Goal: Transaction & Acquisition: Purchase product/service

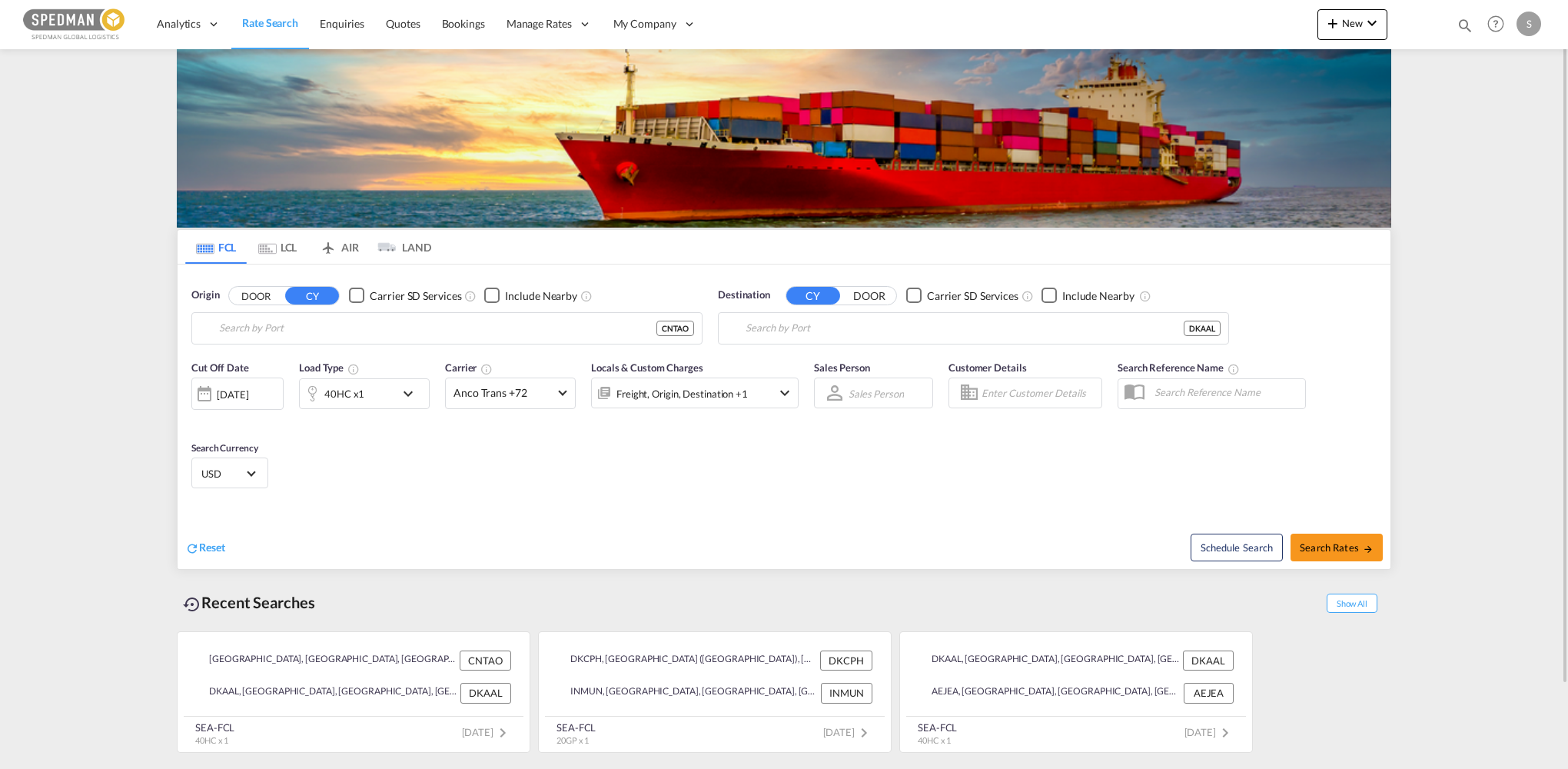
type input "[GEOGRAPHIC_DATA], [GEOGRAPHIC_DATA]"
type input "[GEOGRAPHIC_DATA], DKAAL"
click at [346, 327] on input "[GEOGRAPHIC_DATA], [GEOGRAPHIC_DATA]" at bounding box center [457, 328] width 475 height 23
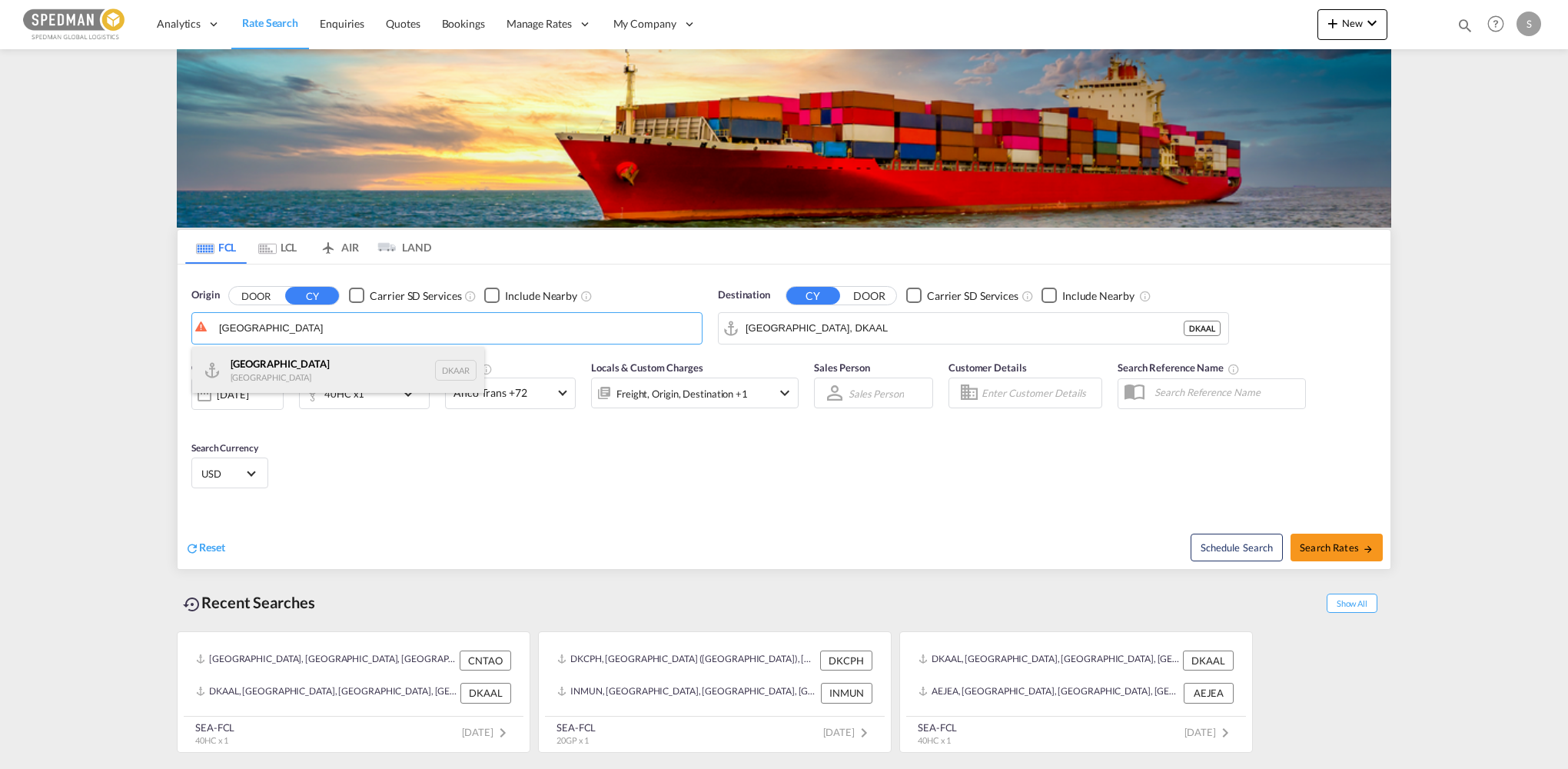
click at [255, 364] on div "Aarhus [GEOGRAPHIC_DATA] DKAAR" at bounding box center [339, 370] width 292 height 46
type input "[GEOGRAPHIC_DATA], [GEOGRAPHIC_DATA]"
click at [886, 323] on input "[GEOGRAPHIC_DATA], DKAAL" at bounding box center [964, 328] width 438 height 23
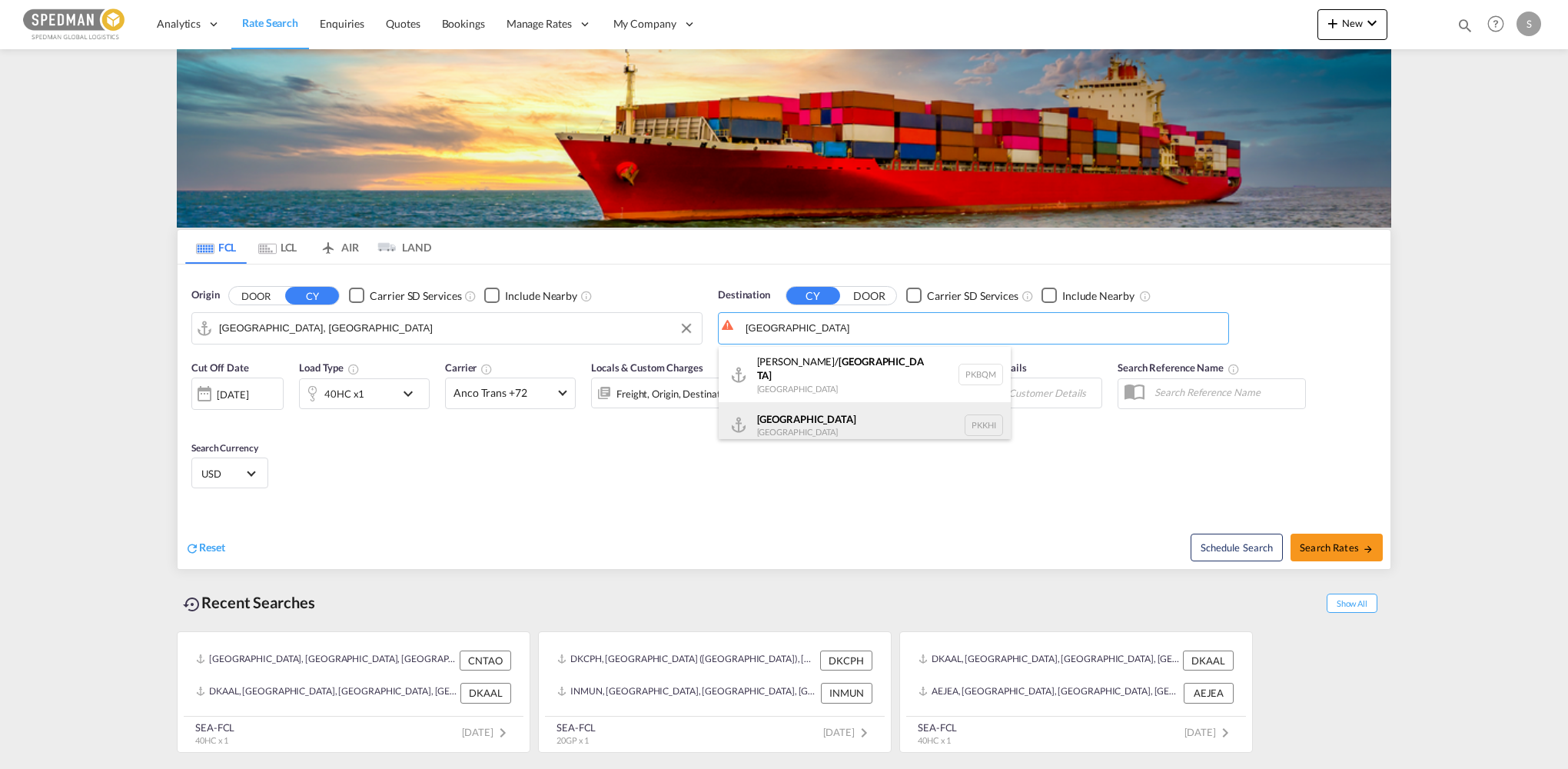
drag, startPoint x: 785, startPoint y: 424, endPoint x: 488, endPoint y: 393, distance: 298.6
click at [785, 424] on div "Karachi [GEOGRAPHIC_DATA] PKKHI" at bounding box center [865, 425] width 292 height 46
type input "[GEOGRAPHIC_DATA], PKKHI"
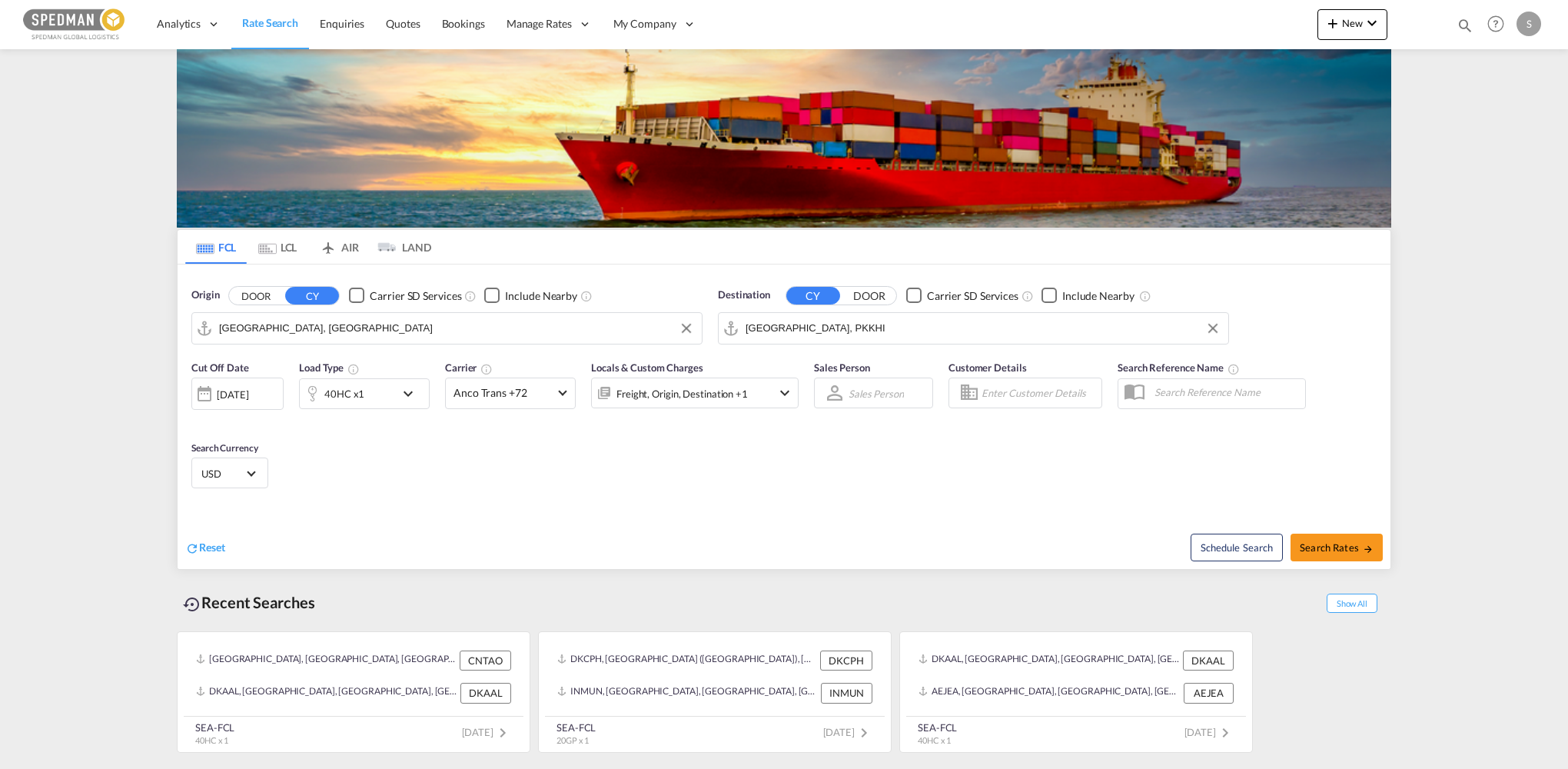
click at [350, 380] on div "40HC x1" at bounding box center [347, 393] width 95 height 31
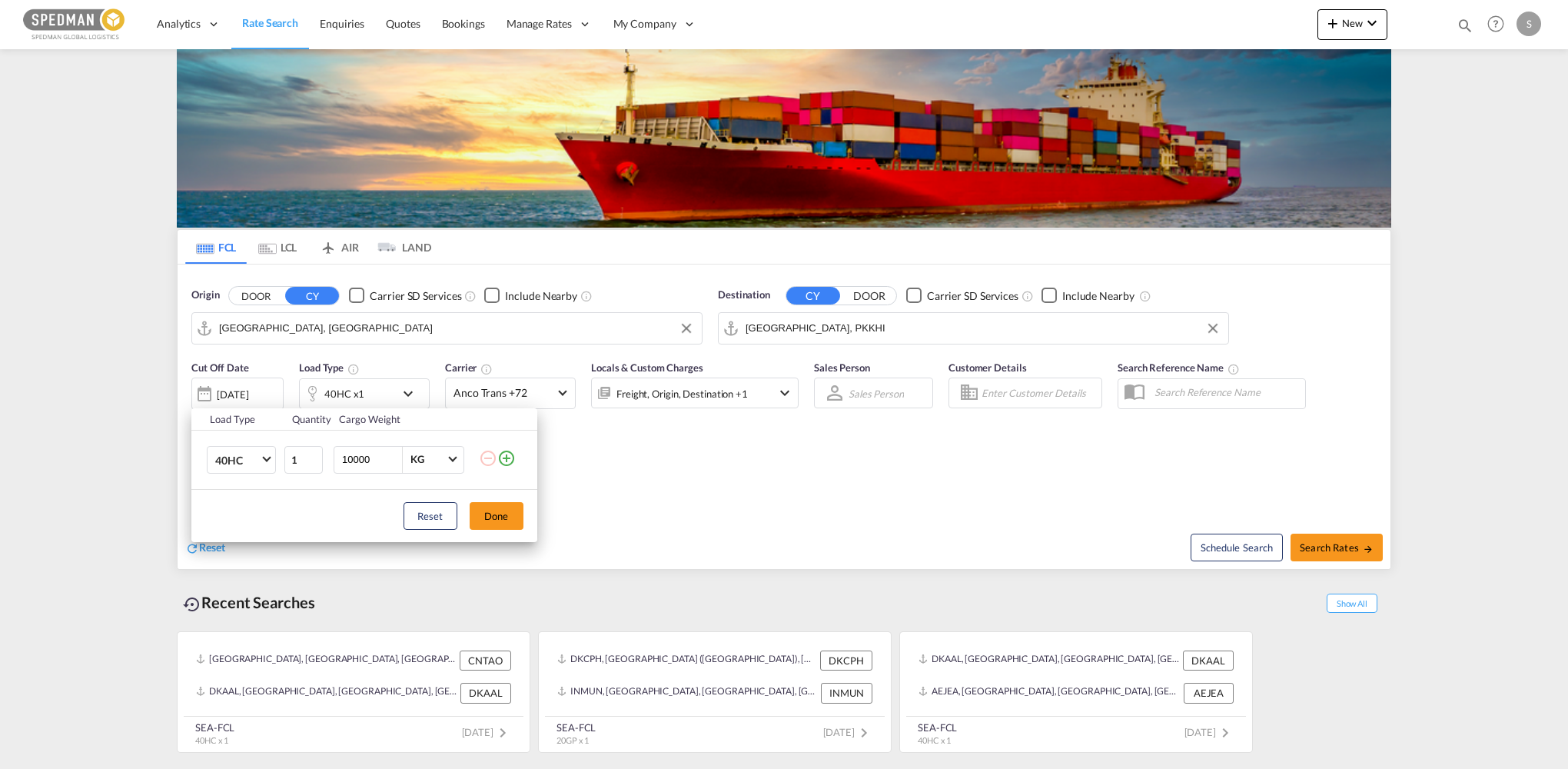
click at [341, 393] on div "Load Type Quantity Cargo Weight 40HC 20GP 40GP 40HC 45HC 20RE 40RE 40HR 20OT 40…" at bounding box center [784, 384] width 1568 height 769
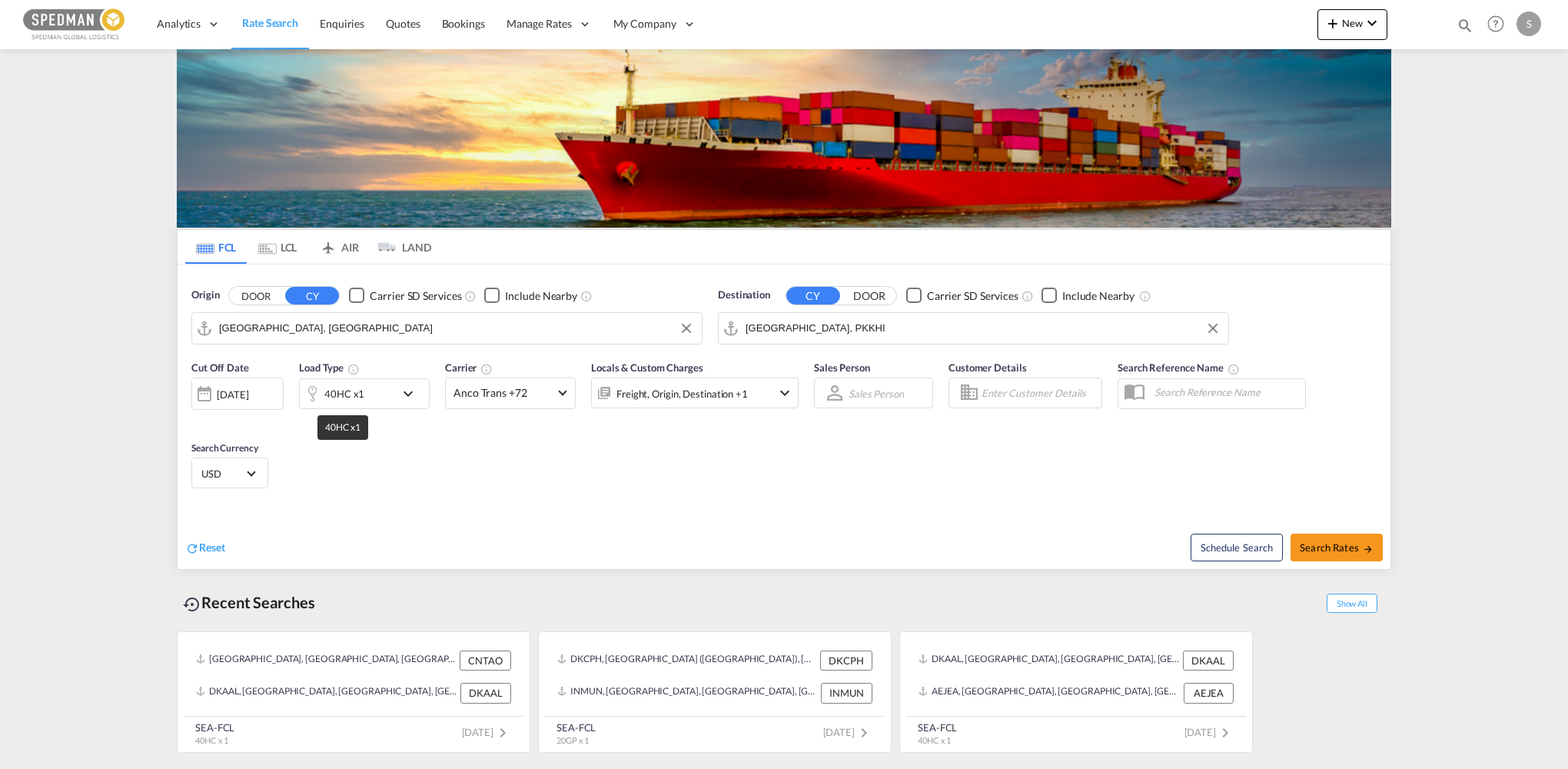
drag, startPoint x: 349, startPoint y: 401, endPoint x: 320, endPoint y: 415, distance: 32.2
click at [349, 401] on div "40HC x1" at bounding box center [344, 393] width 40 height 21
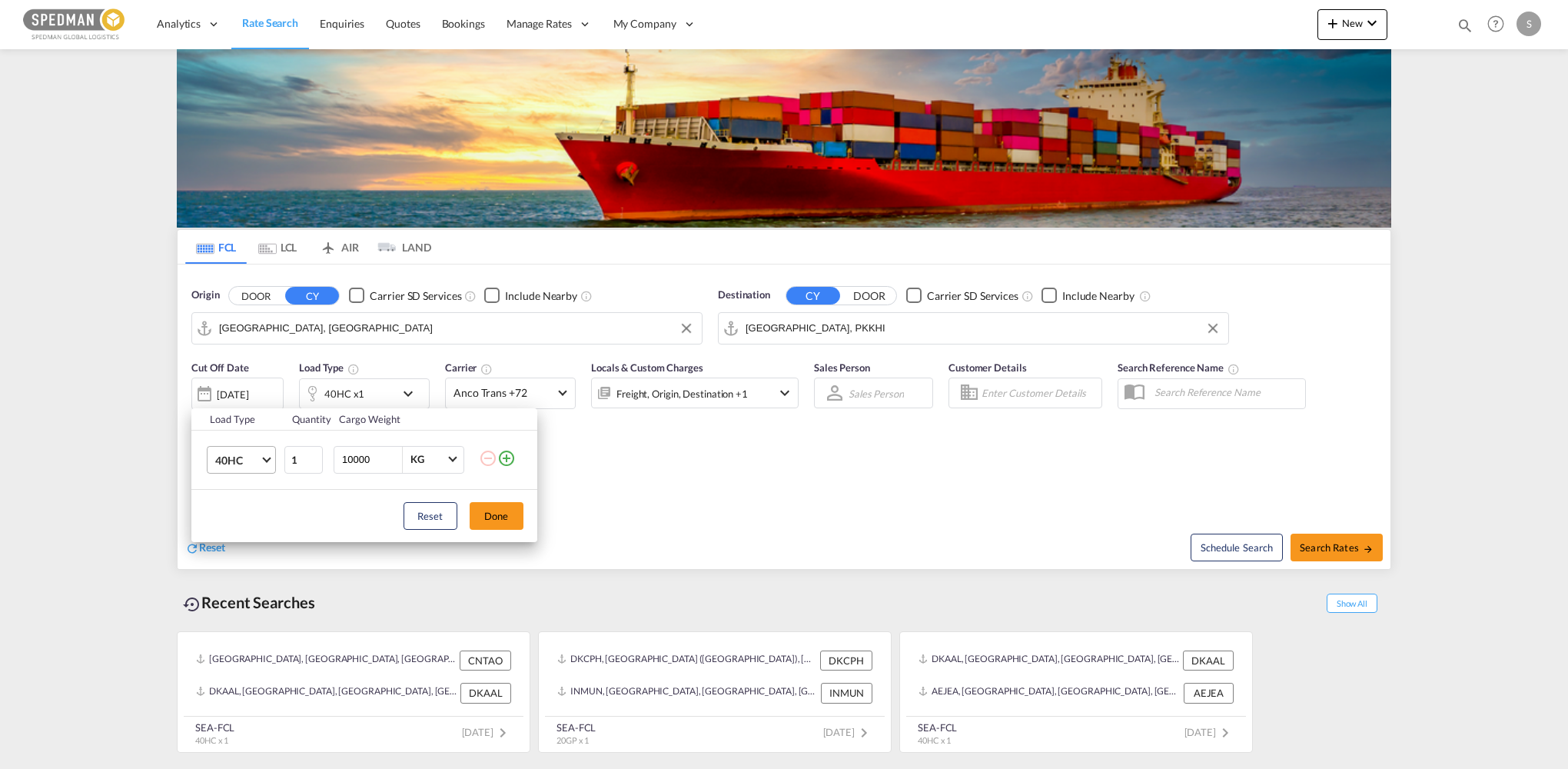
click at [264, 466] on md-select-value "40HC" at bounding box center [245, 460] width 62 height 26
click at [246, 374] on md-option "20GP" at bounding box center [254, 385] width 105 height 37
click at [489, 519] on button "Done" at bounding box center [496, 516] width 54 height 28
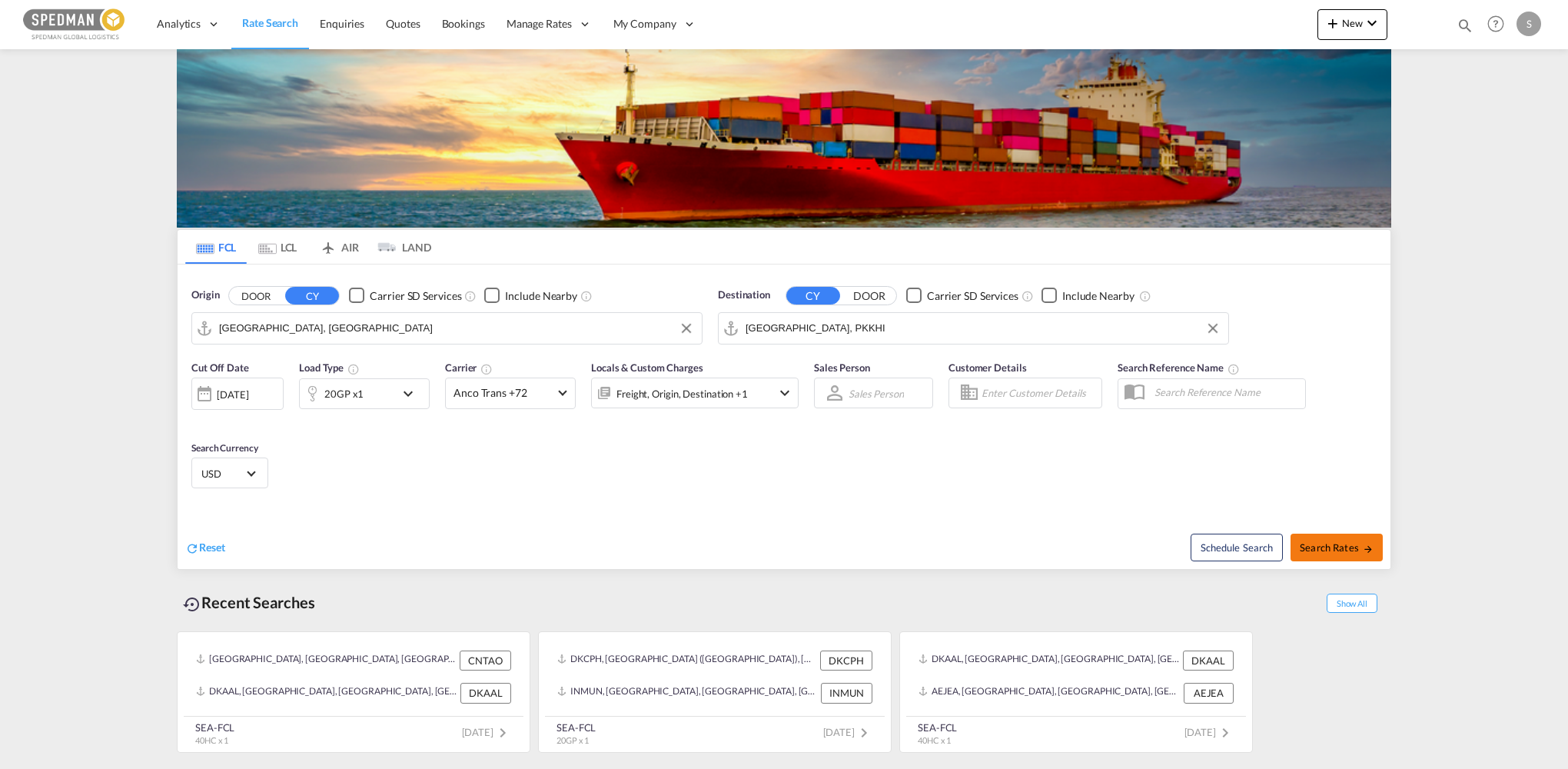
click at [1332, 549] on span "Search Rates" at bounding box center [1336, 547] width 74 height 12
type input "DKAAR to PKKHI / [DATE]"
